Goal: Task Accomplishment & Management: Complete application form

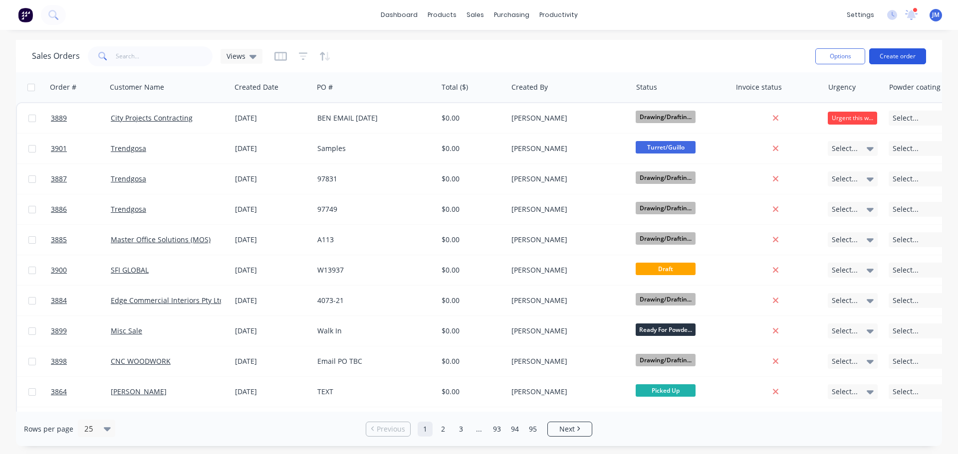
click at [894, 51] on button "Create order" at bounding box center [897, 56] width 57 height 16
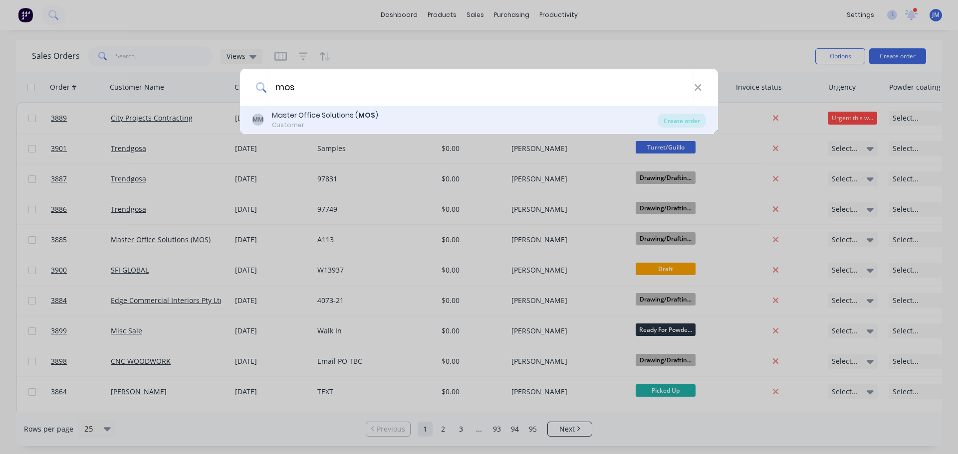
type input "mos"
click at [315, 118] on div "Master Office Solutions ( MOS )" at bounding box center [325, 115] width 106 height 10
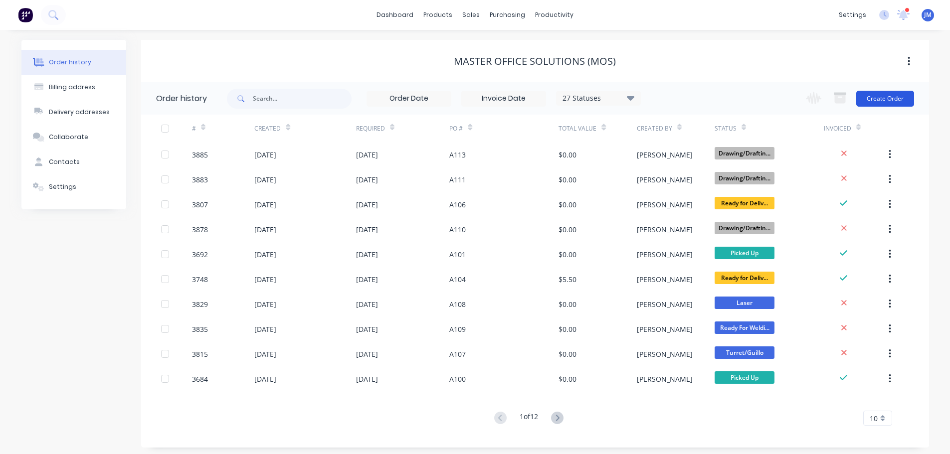
click at [893, 100] on button "Create Order" at bounding box center [885, 99] width 58 height 16
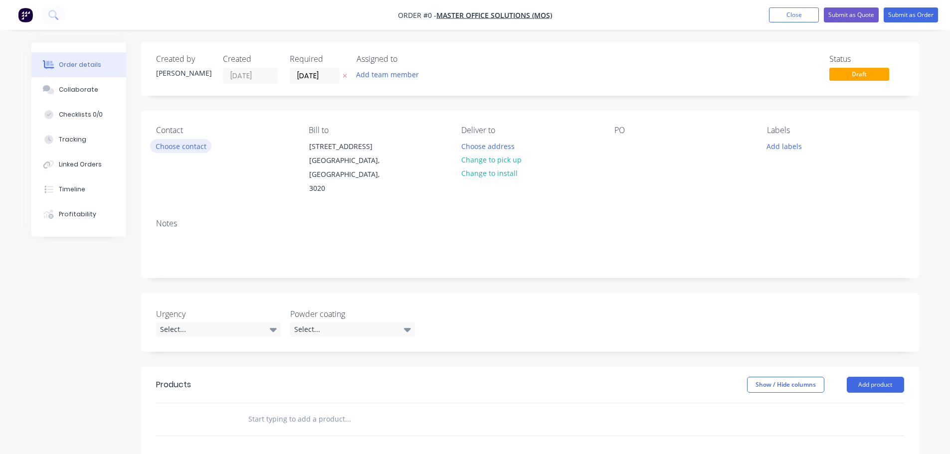
click at [181, 142] on button "Choose contact" at bounding box center [180, 145] width 61 height 13
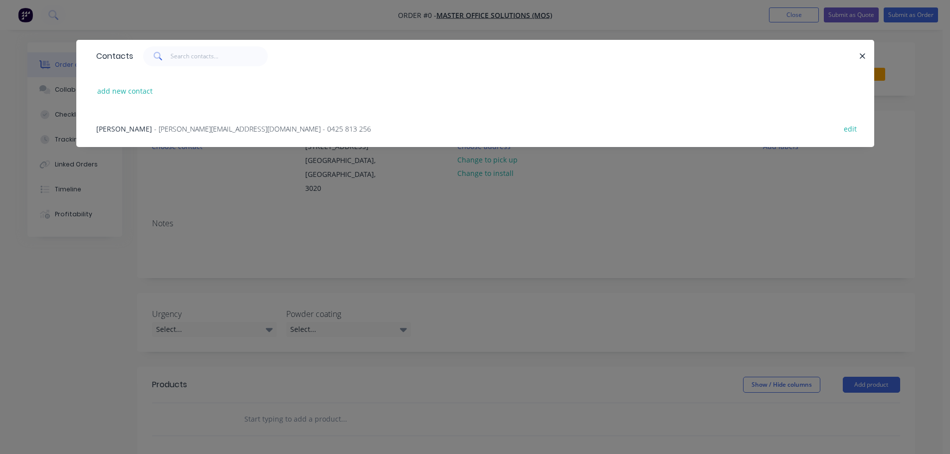
click at [178, 136] on div "[PERSON_NAME] - [PERSON_NAME][EMAIL_ADDRESS][DOMAIN_NAME] - 0425 813 256 edit" at bounding box center [475, 128] width 768 height 37
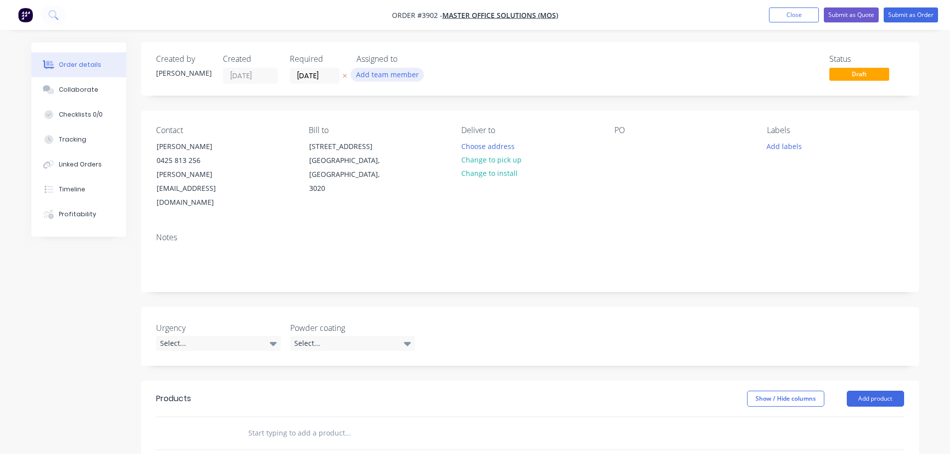
click at [374, 73] on button "Add team member" at bounding box center [387, 74] width 73 height 13
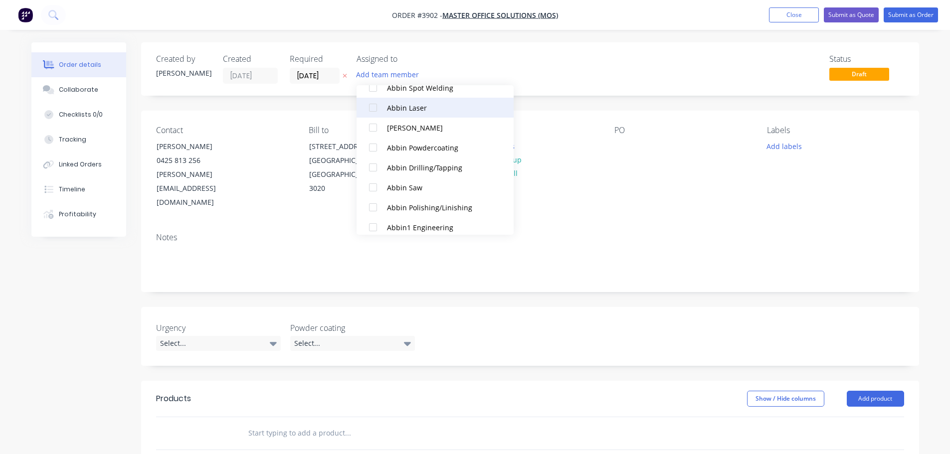
scroll to position [200, 0]
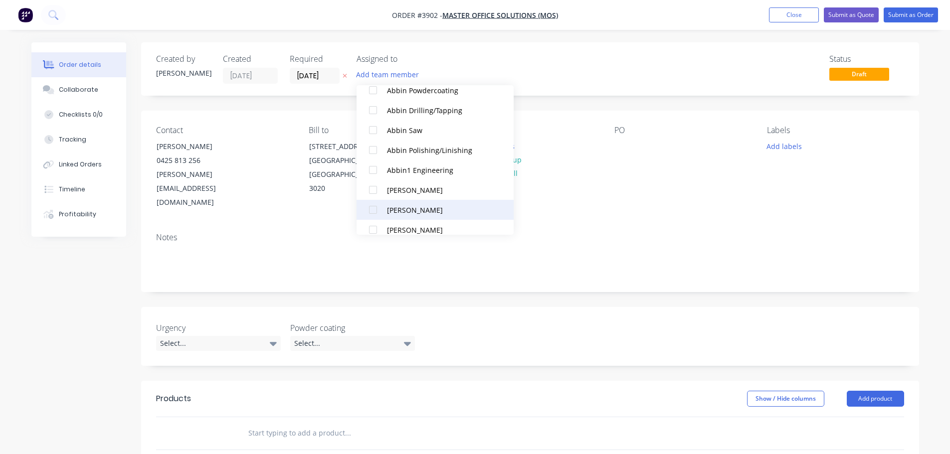
click at [377, 211] on div at bounding box center [373, 210] width 20 height 20
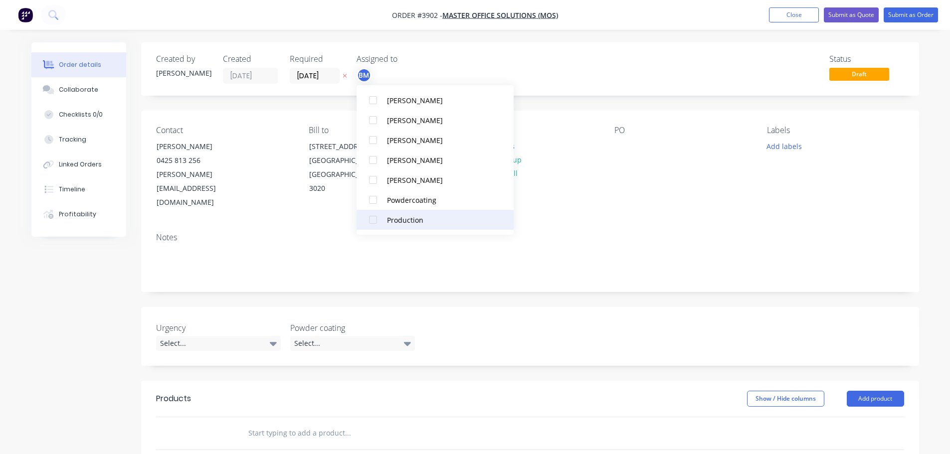
click at [374, 215] on div at bounding box center [373, 220] width 20 height 20
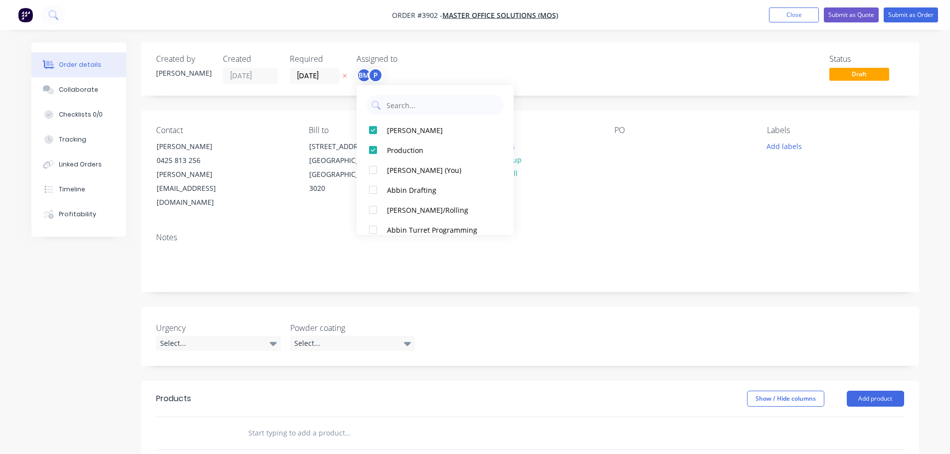
click at [633, 179] on div "PO" at bounding box center [683, 168] width 137 height 84
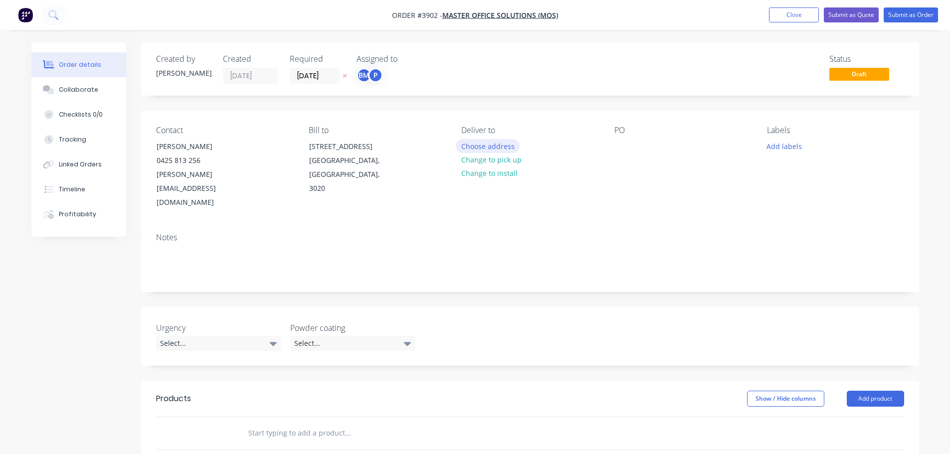
click at [484, 150] on button "Choose address" at bounding box center [488, 145] width 64 height 13
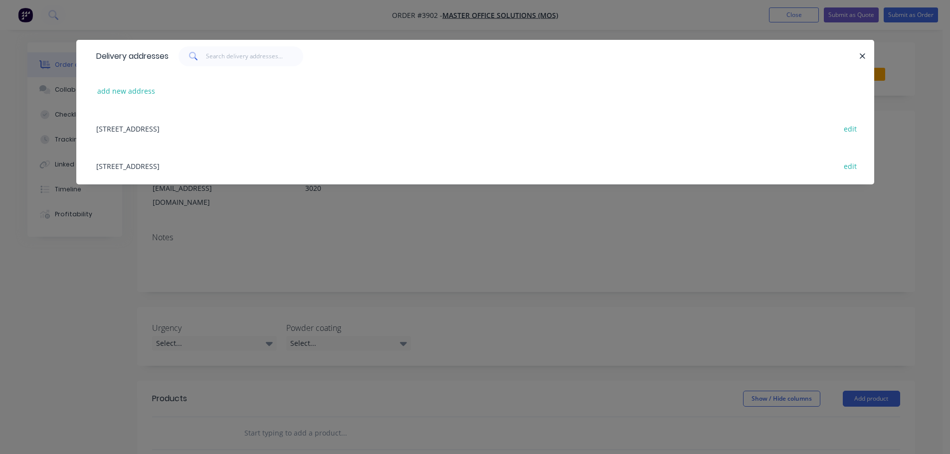
click at [176, 165] on div "[STREET_ADDRESS] edit" at bounding box center [475, 165] width 768 height 37
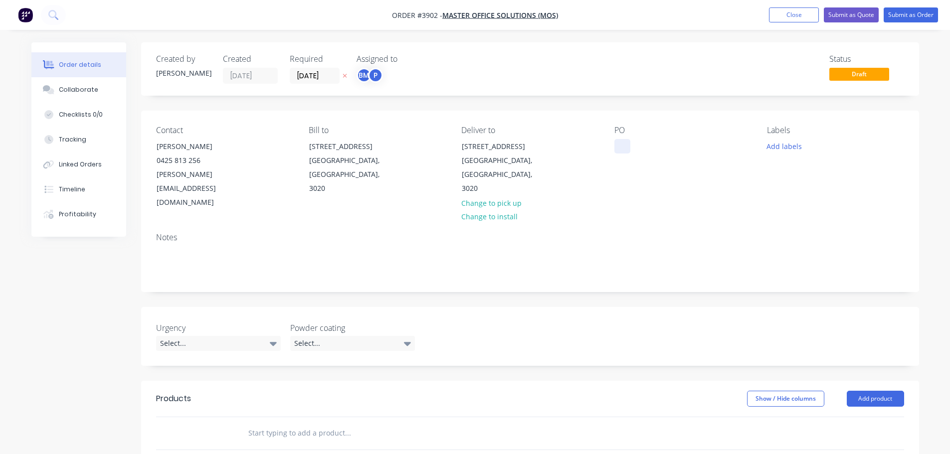
click at [626, 146] on div at bounding box center [623, 146] width 16 height 14
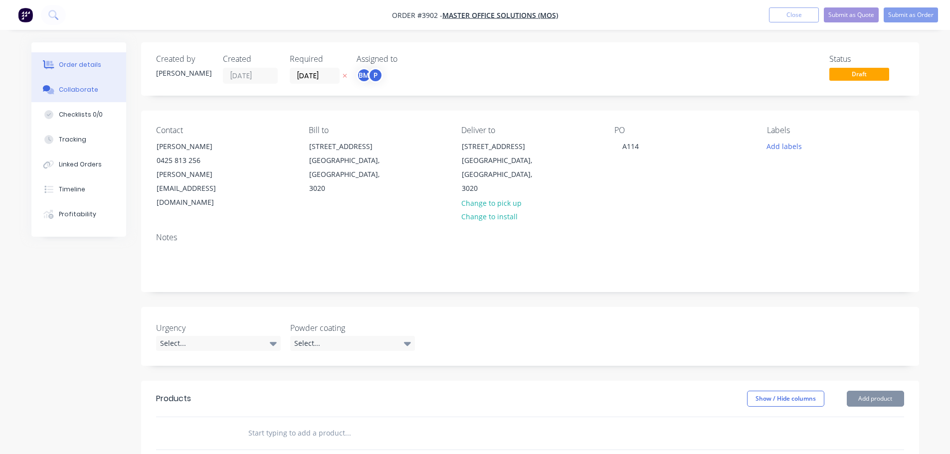
click at [92, 89] on div "Collaborate" at bounding box center [78, 89] width 39 height 9
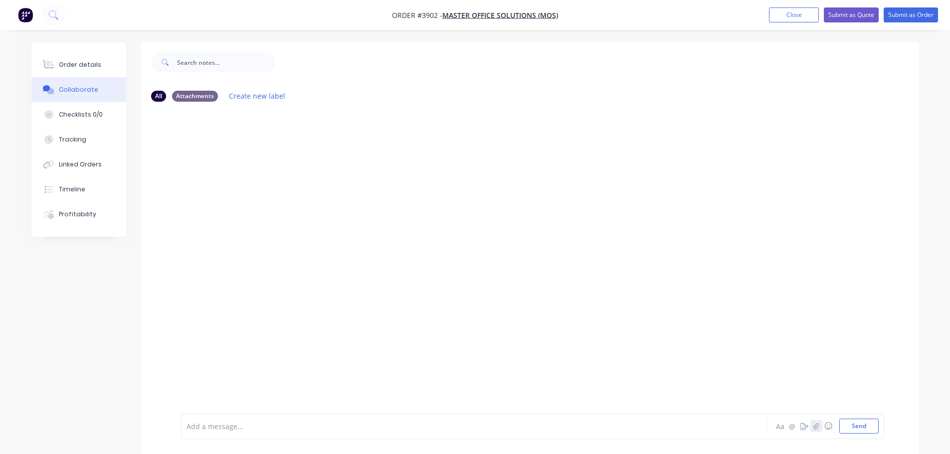
click at [815, 426] on icon "button" at bounding box center [816, 426] width 5 height 6
click at [853, 422] on button "Send" at bounding box center [859, 426] width 39 height 15
click at [86, 64] on div "Order details" at bounding box center [80, 64] width 42 height 9
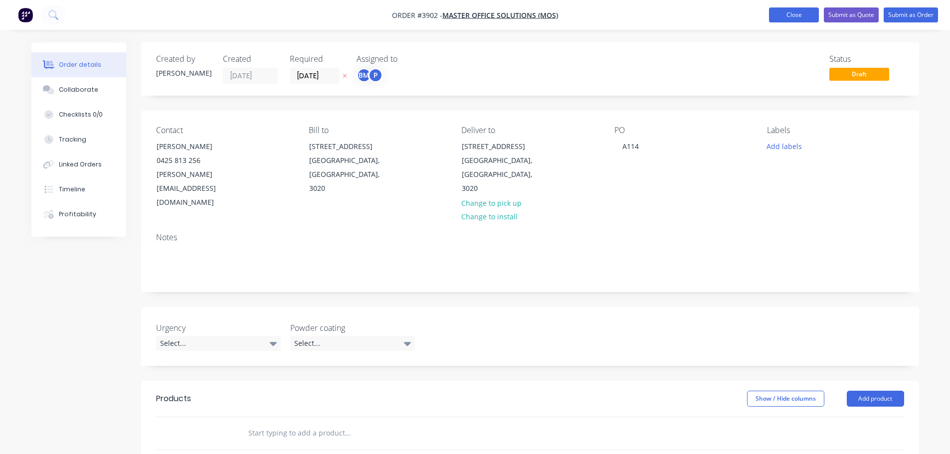
click at [792, 13] on button "Close" at bounding box center [794, 14] width 50 height 15
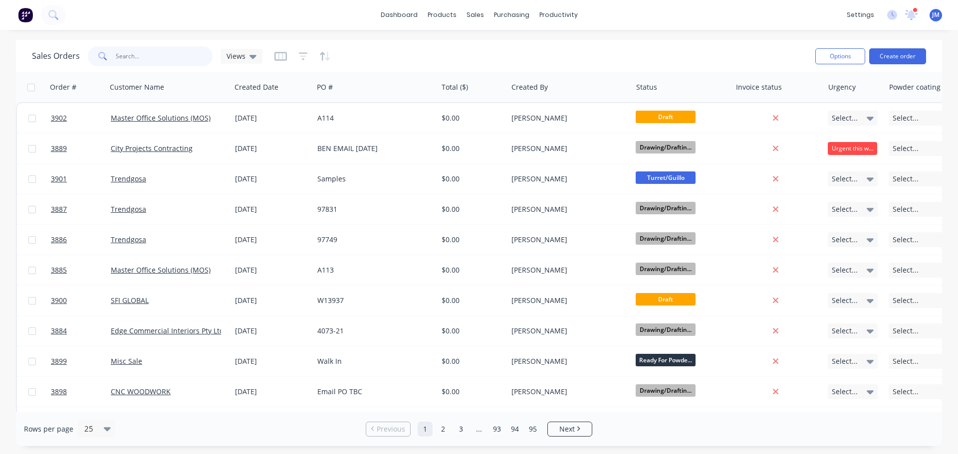
click at [122, 54] on input "text" at bounding box center [164, 56] width 97 height 20
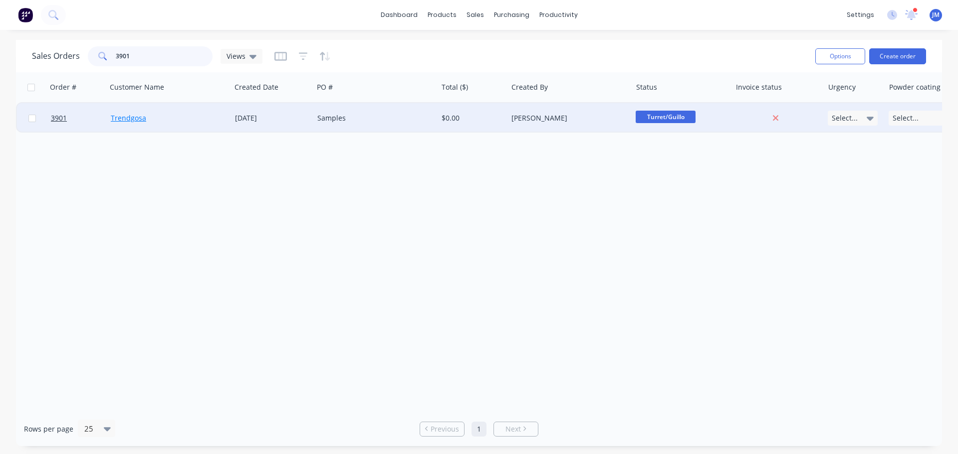
type input "3901"
click at [134, 118] on link "Trendgosa" at bounding box center [128, 117] width 35 height 9
